Goal: Navigation & Orientation: Find specific page/section

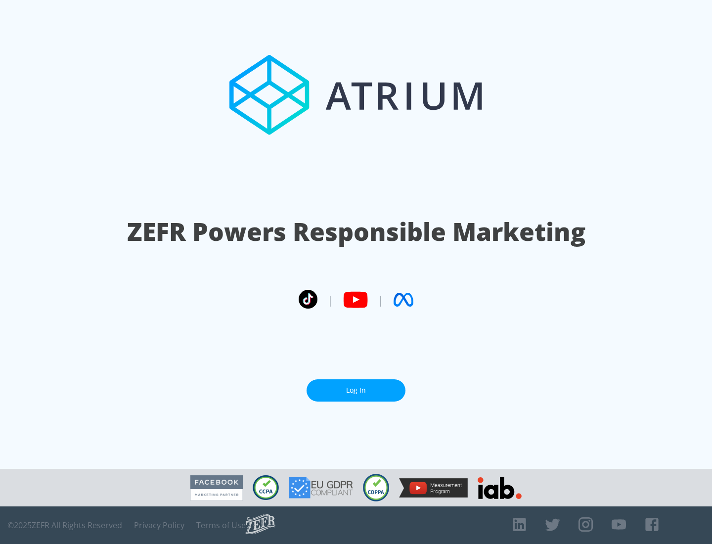
click at [356, 386] on link "Log In" at bounding box center [356, 390] width 99 height 22
